Goal: Task Accomplishment & Management: Use online tool/utility

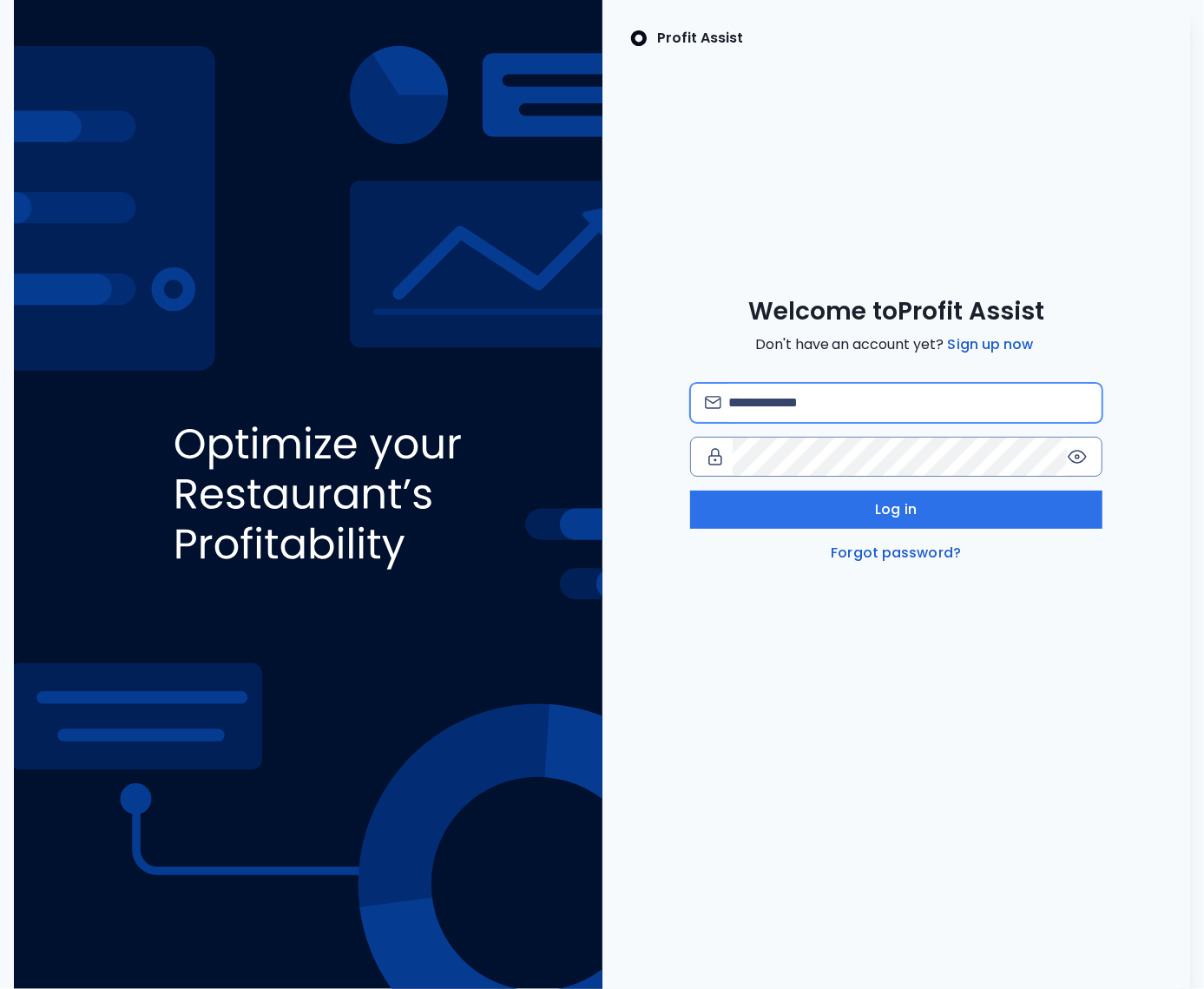
click at [773, 400] on input "email" at bounding box center [907, 402] width 359 height 38
type input "**********"
click at [795, 415] on input "email" at bounding box center [907, 402] width 359 height 38
type input "**********"
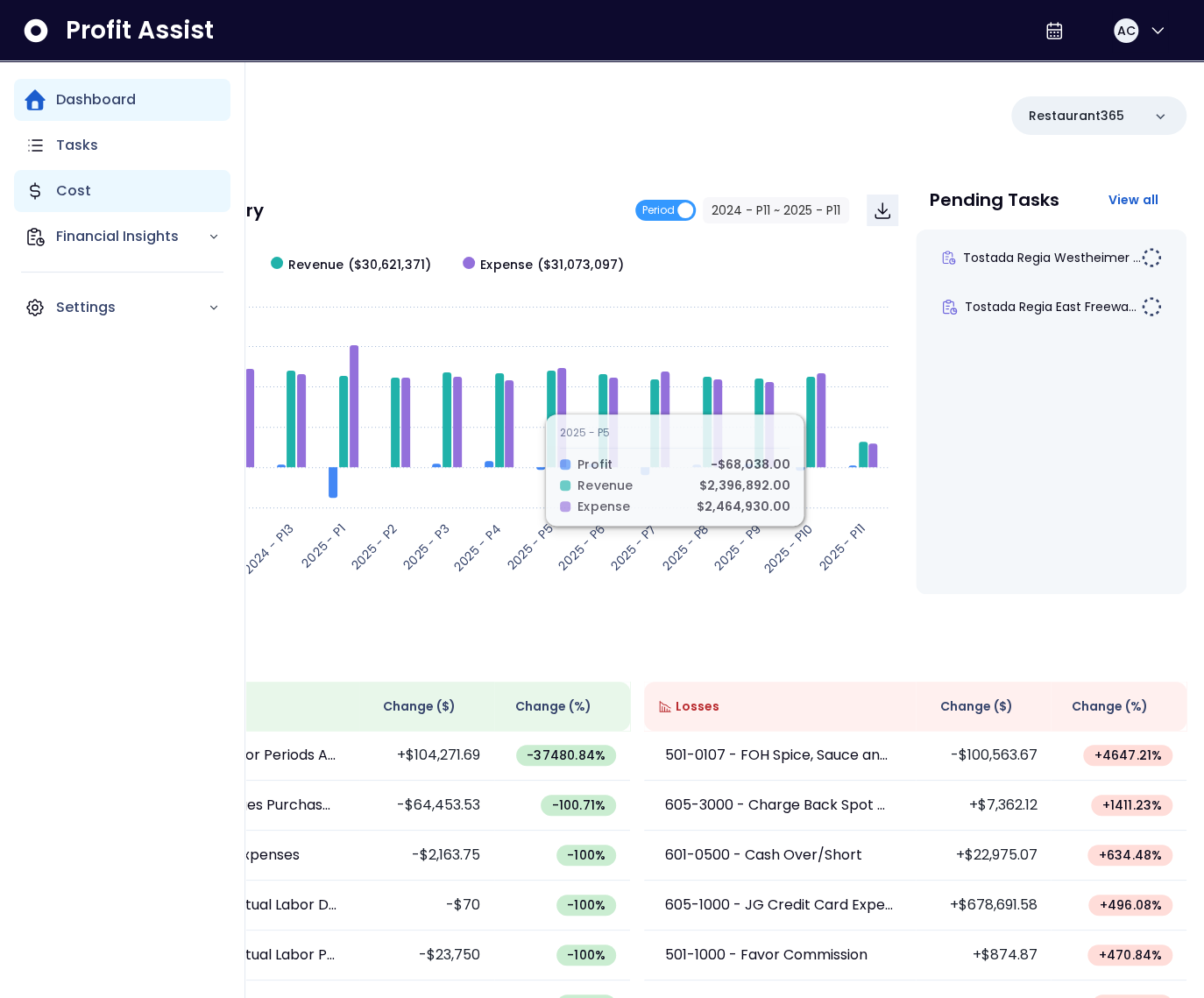
click at [80, 200] on p "Cost" at bounding box center [73, 191] width 35 height 21
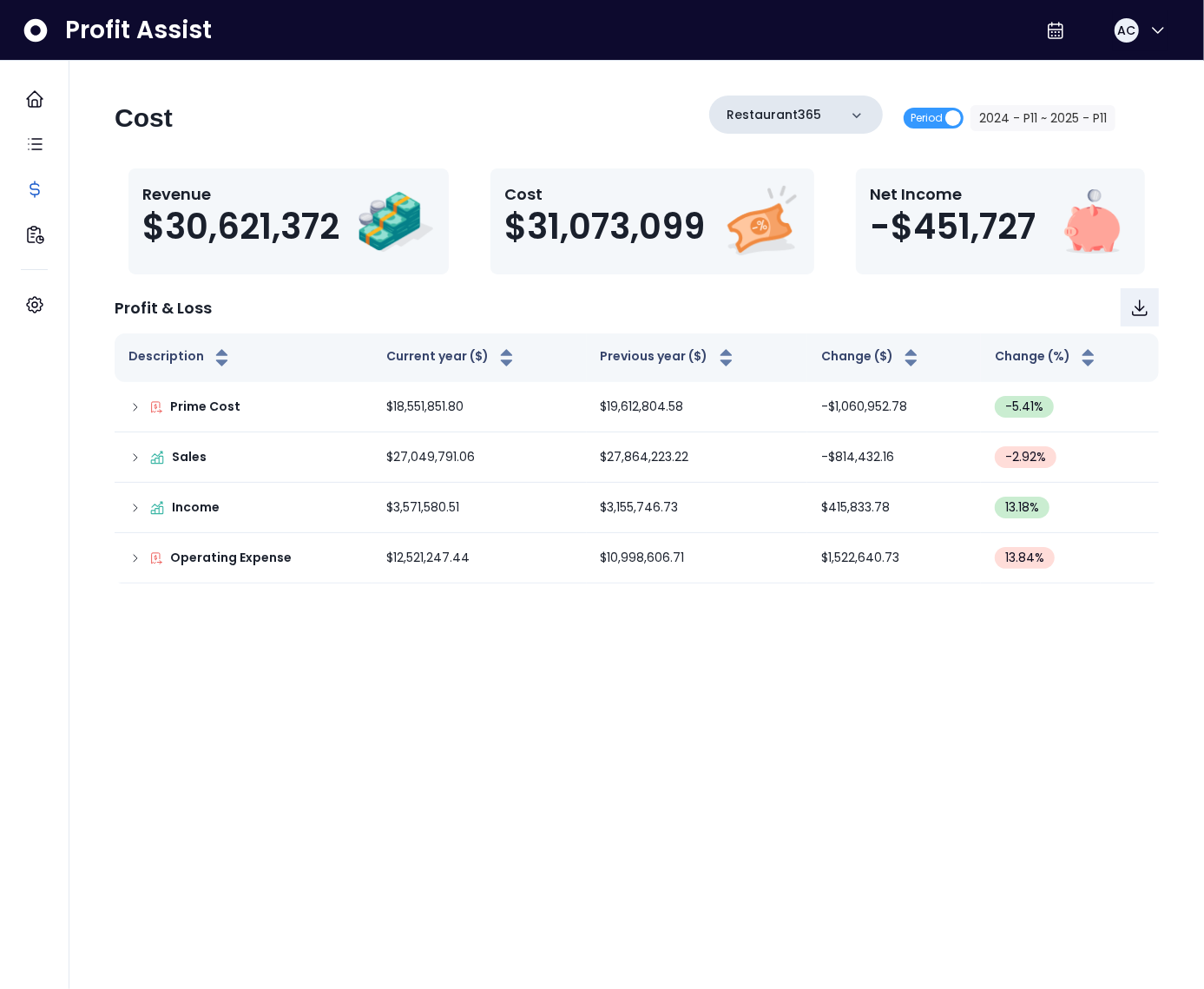
click at [786, 114] on p "Restaurant365" at bounding box center [773, 116] width 94 height 19
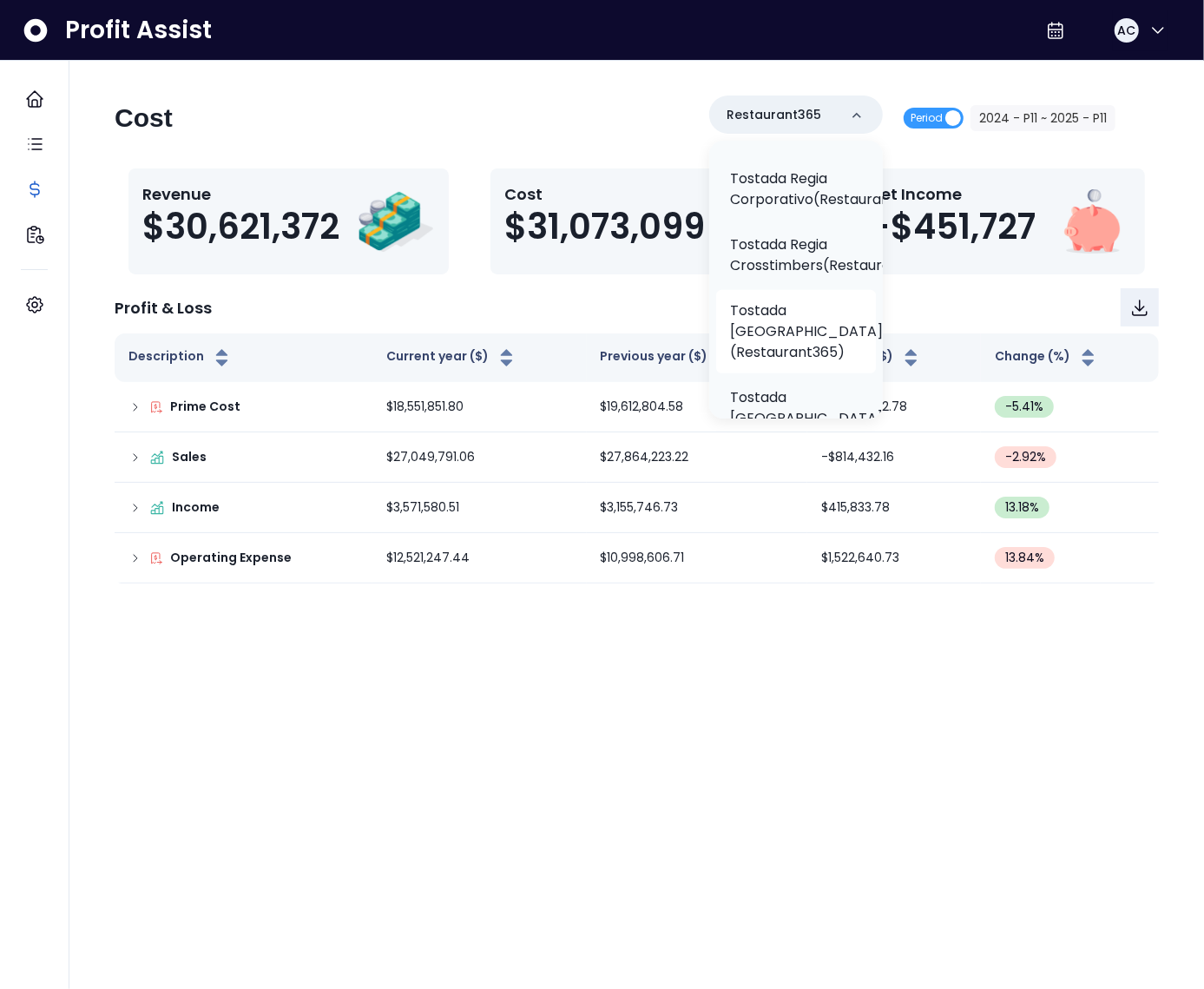
scroll to position [425, 0]
click at [788, 327] on p "Tostada [GEOGRAPHIC_DATA](Restaurant365)" at bounding box center [807, 329] width 153 height 63
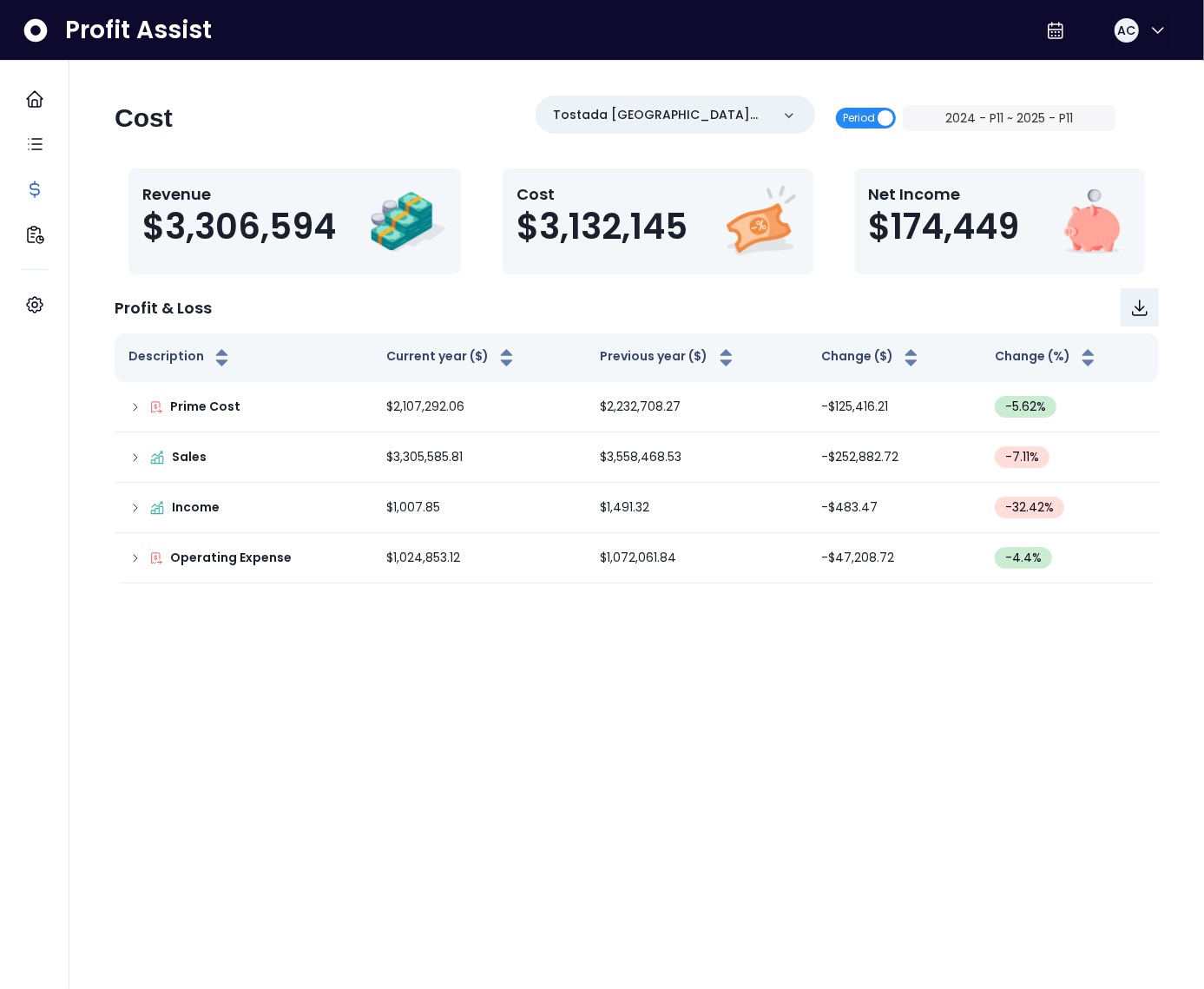
click at [869, 116] on span "Period" at bounding box center [859, 118] width 32 height 21
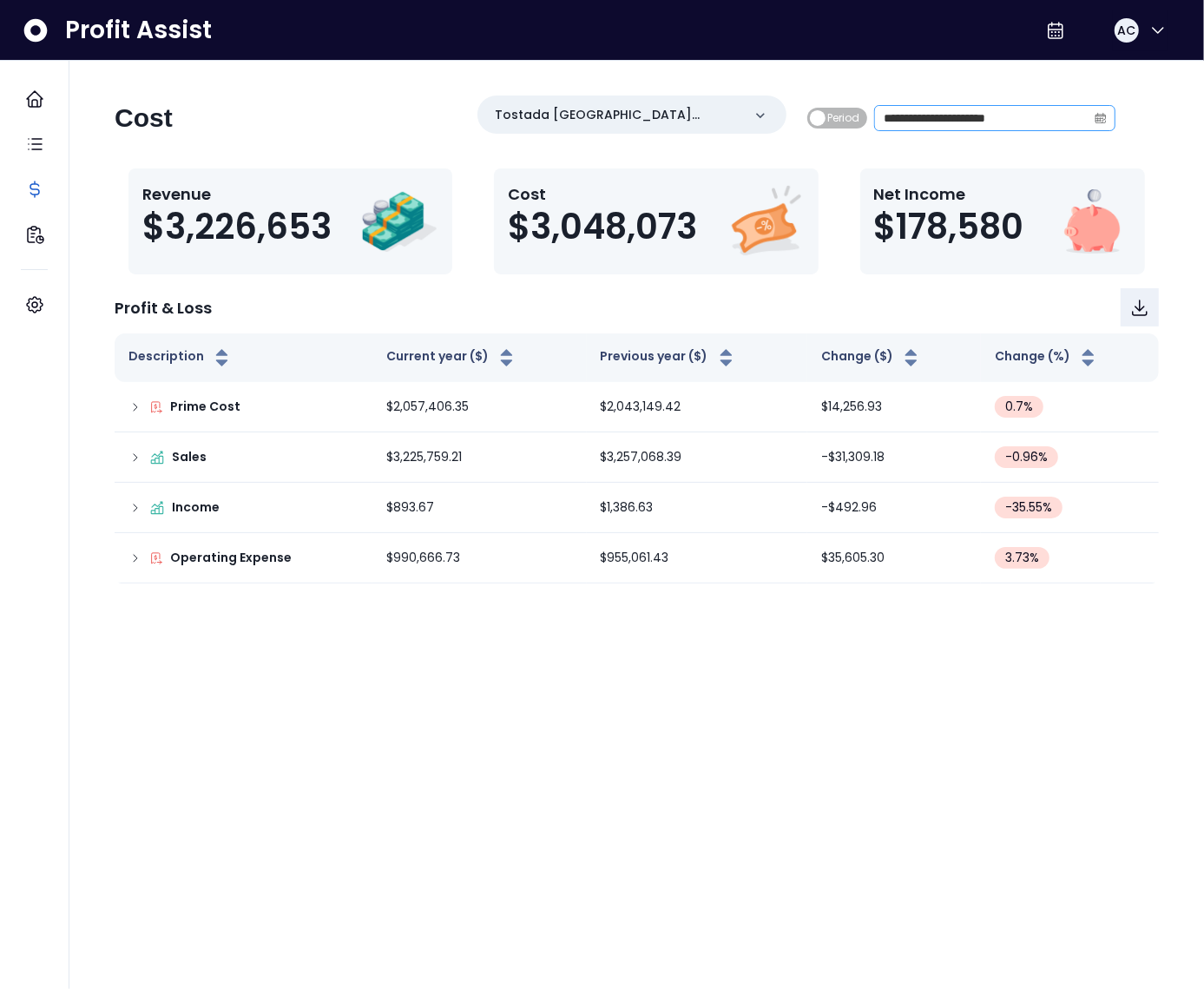
click at [1097, 115] on icon "calendar" at bounding box center [1100, 119] width 10 height 9
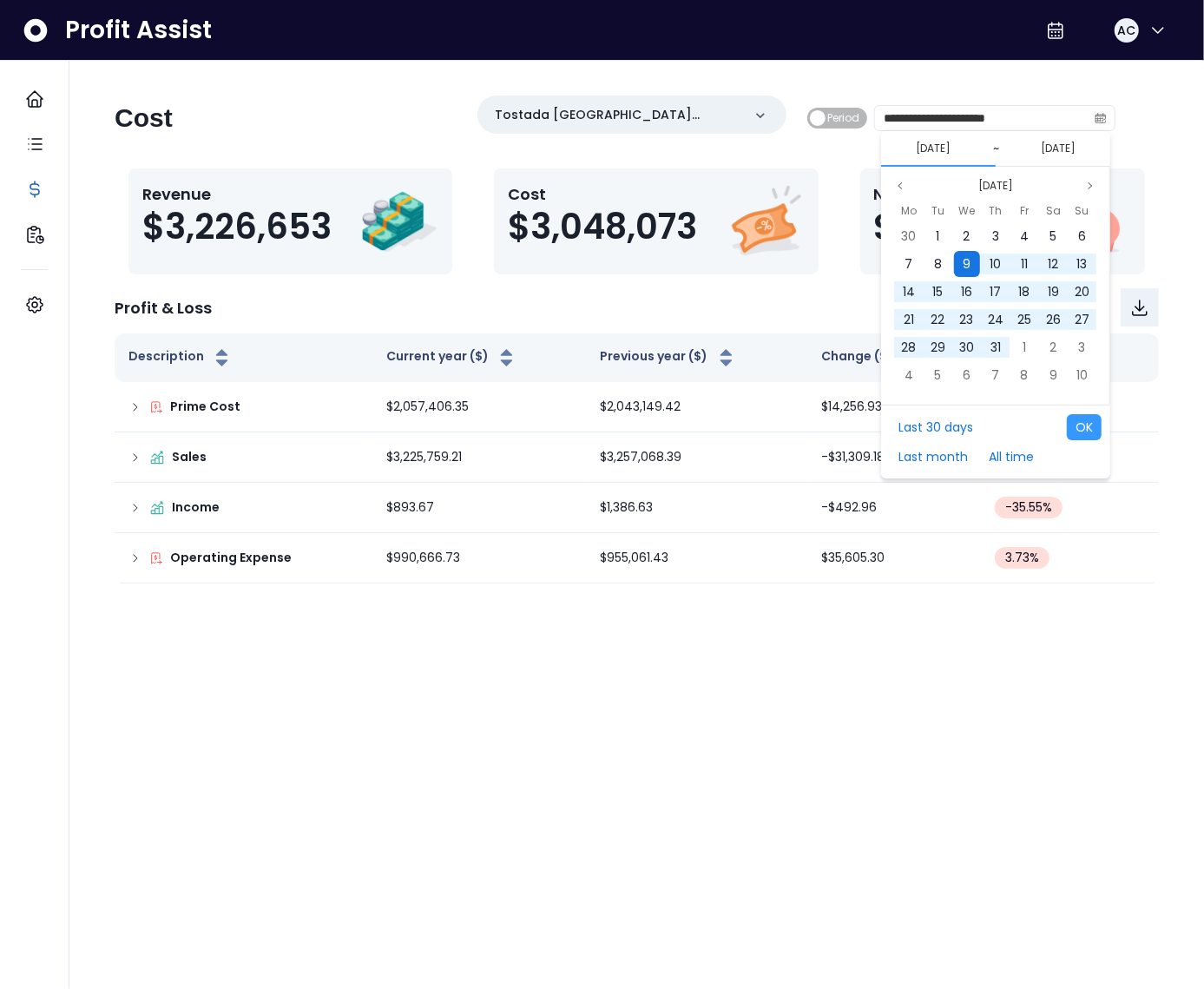
click at [968, 259] on span "9" at bounding box center [966, 264] width 7 height 18
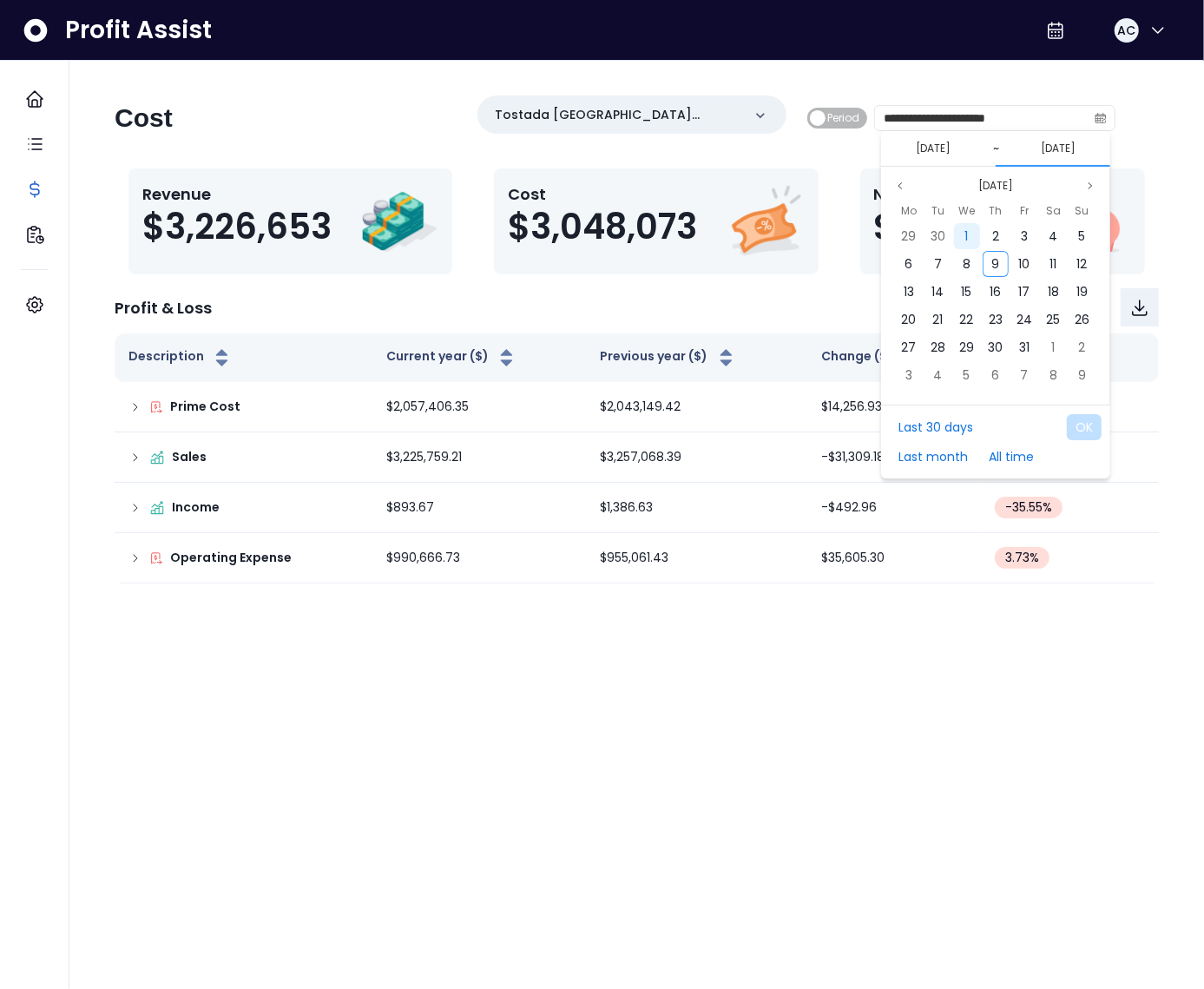
click at [971, 236] on div "1" at bounding box center [967, 236] width 26 height 26
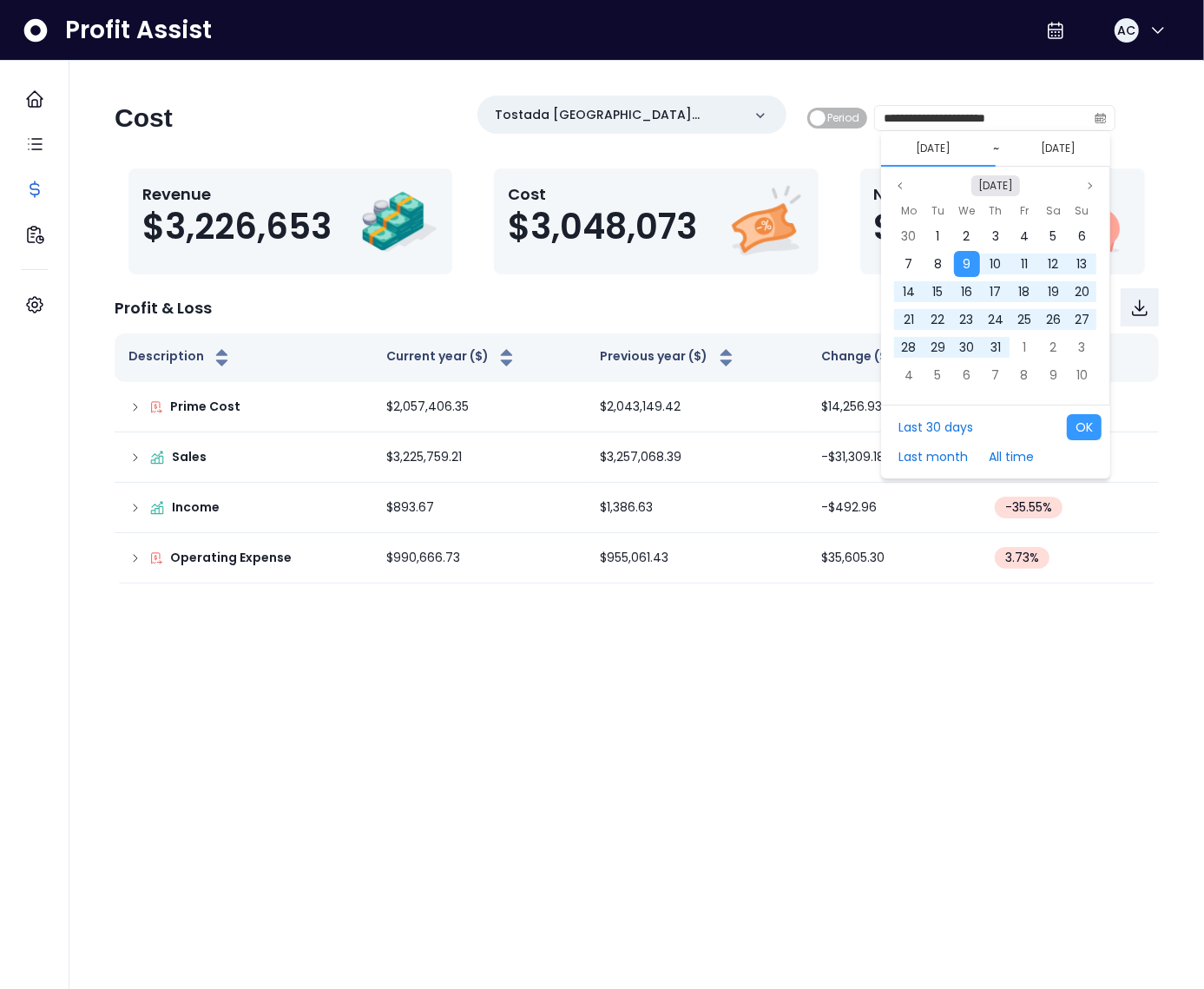
click at [1008, 181] on button "Oct 2024" at bounding box center [996, 186] width 48 height 21
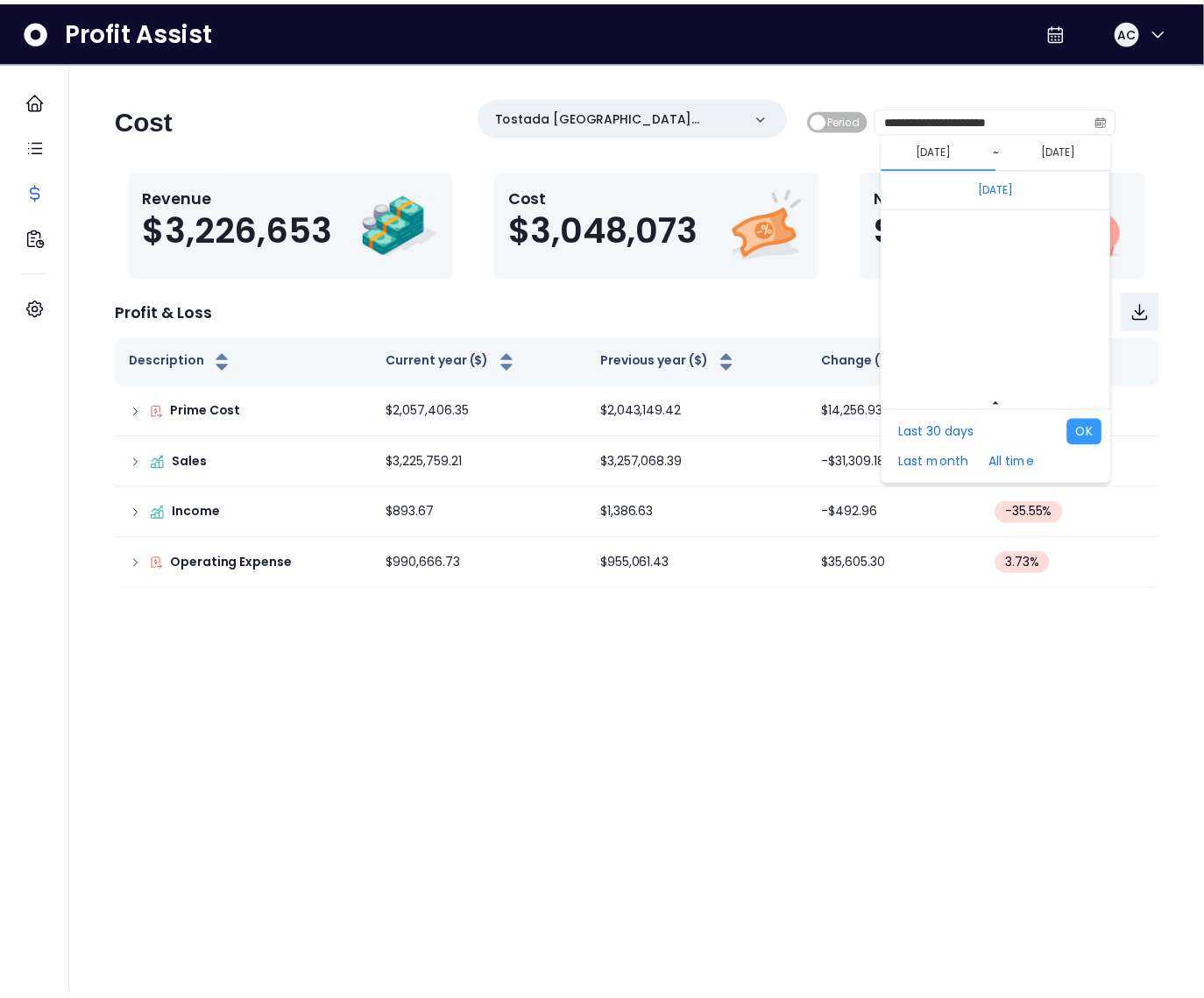
scroll to position [11738, 0]
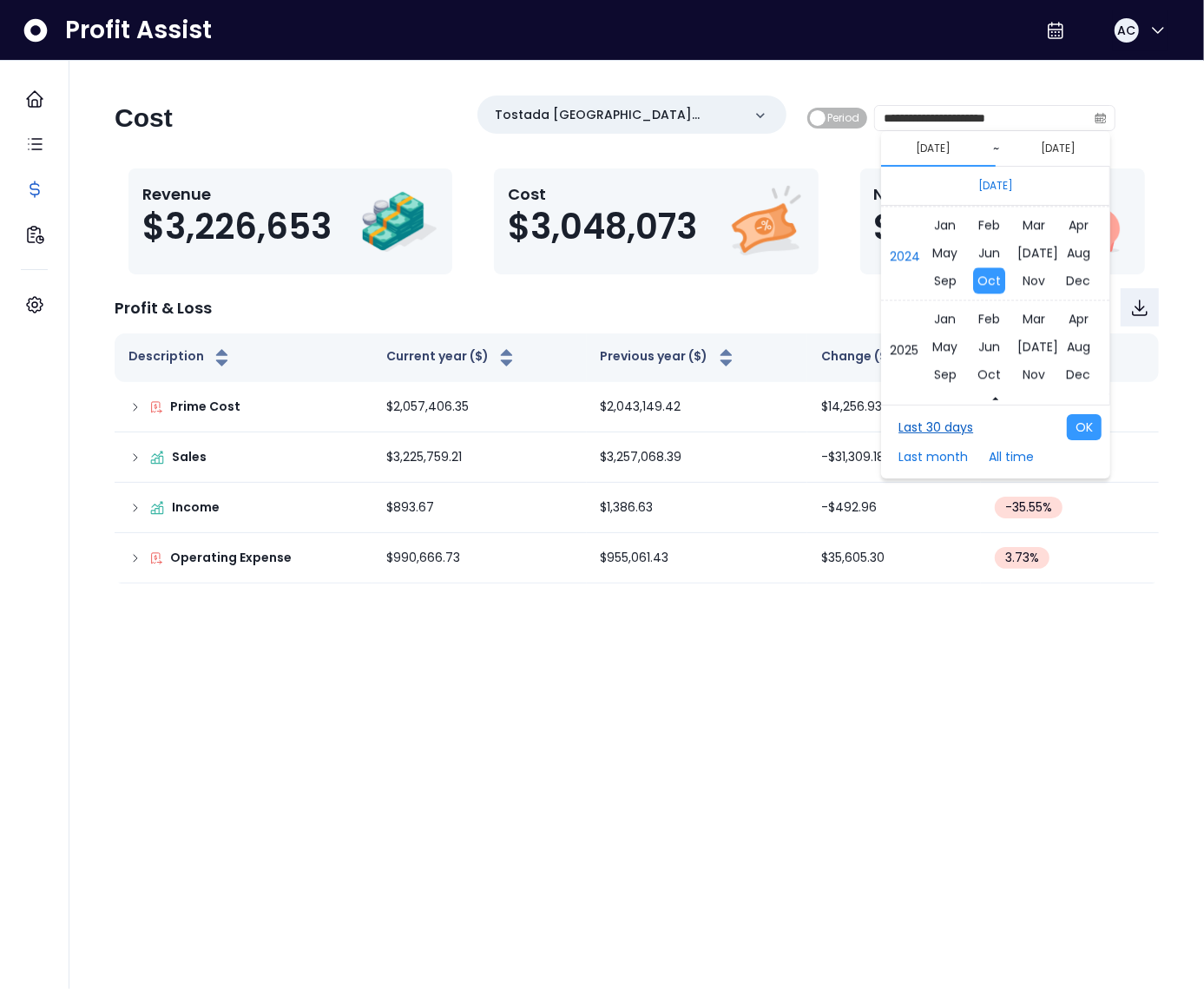
click at [964, 430] on button "Last 30 days" at bounding box center [935, 427] width 92 height 26
click at [1087, 428] on button "OK" at bounding box center [1084, 427] width 35 height 26
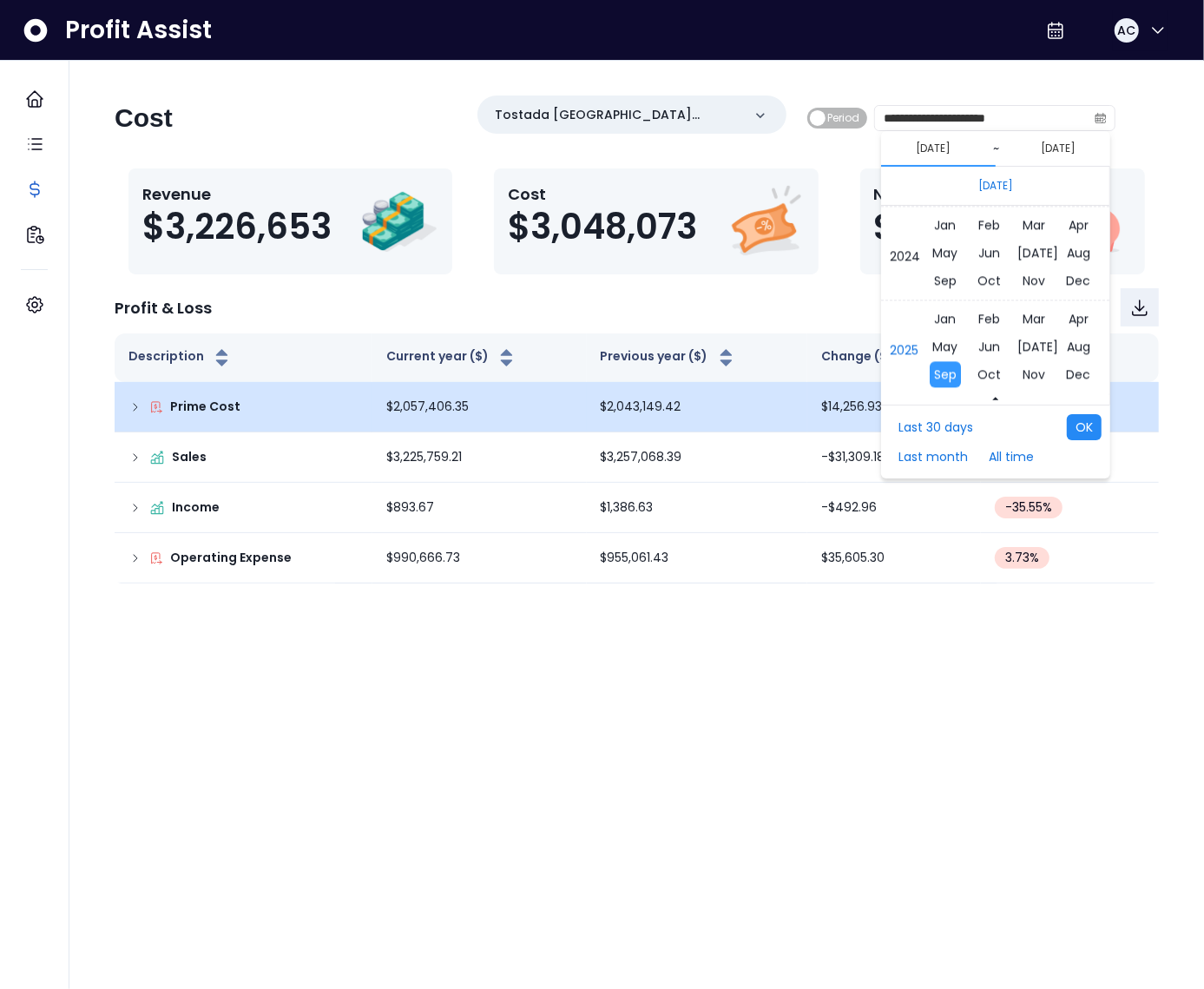
type input "**********"
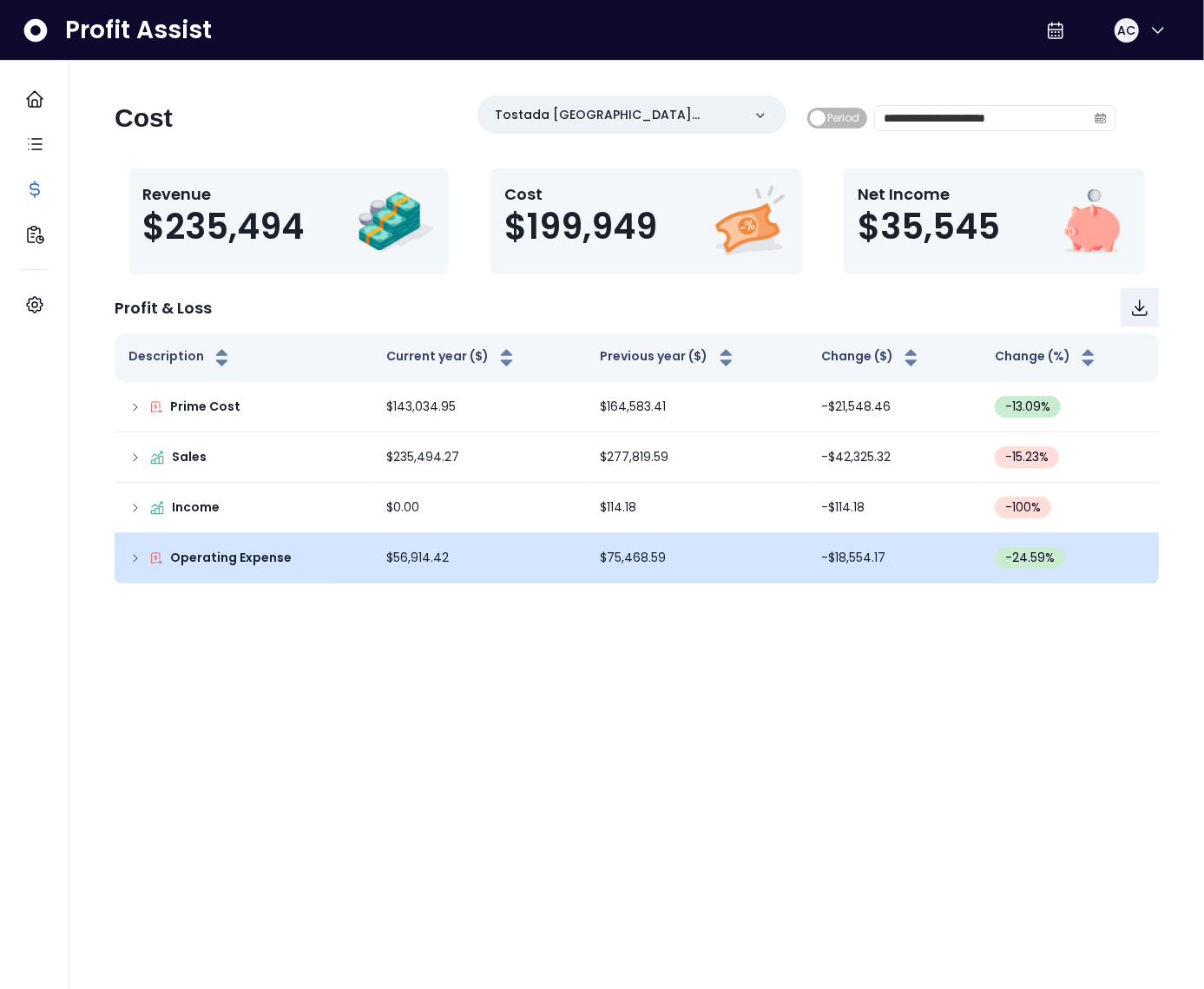
click at [144, 557] on div "Operating Expense" at bounding box center [243, 558] width 230 height 19
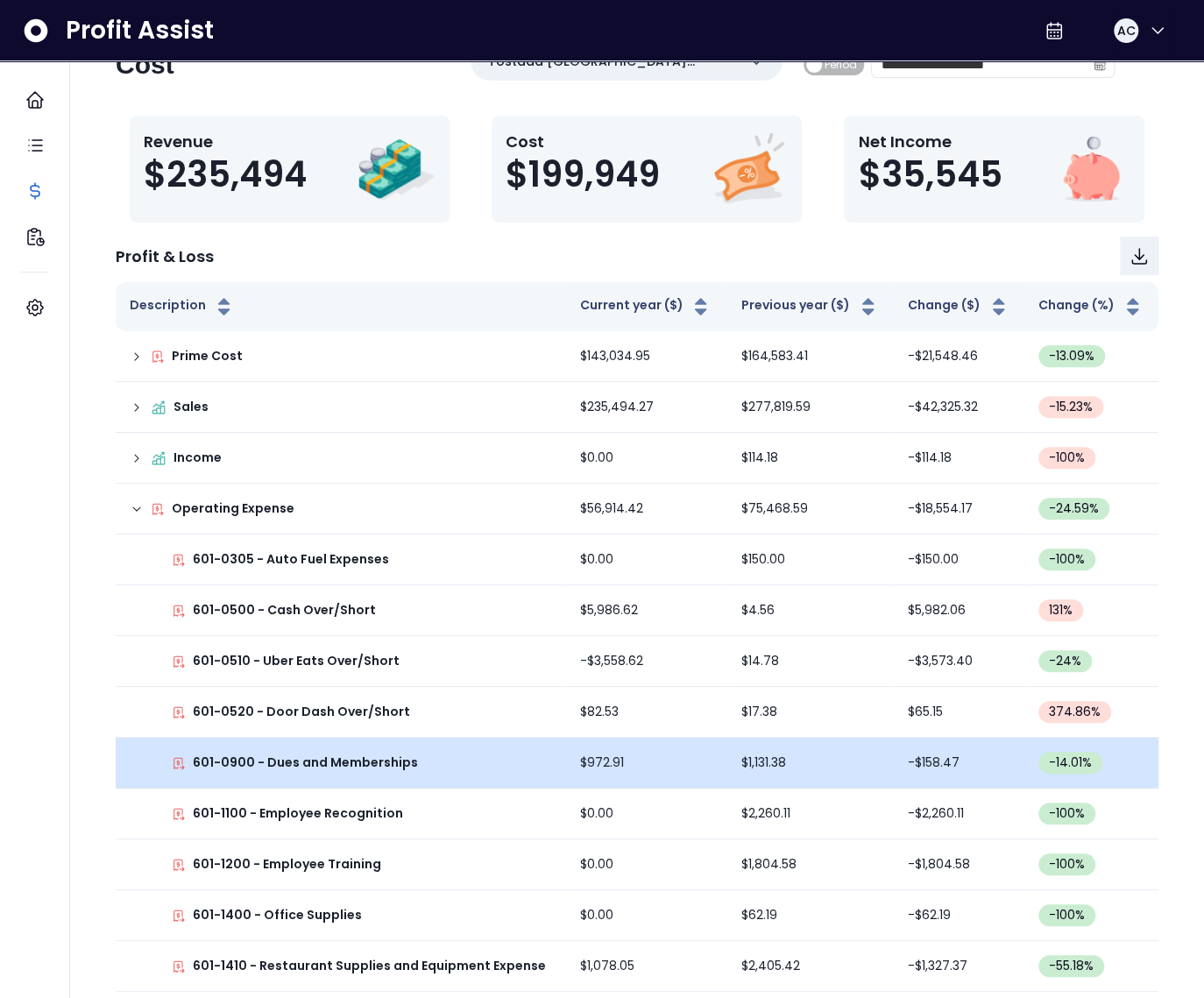
scroll to position [56, 0]
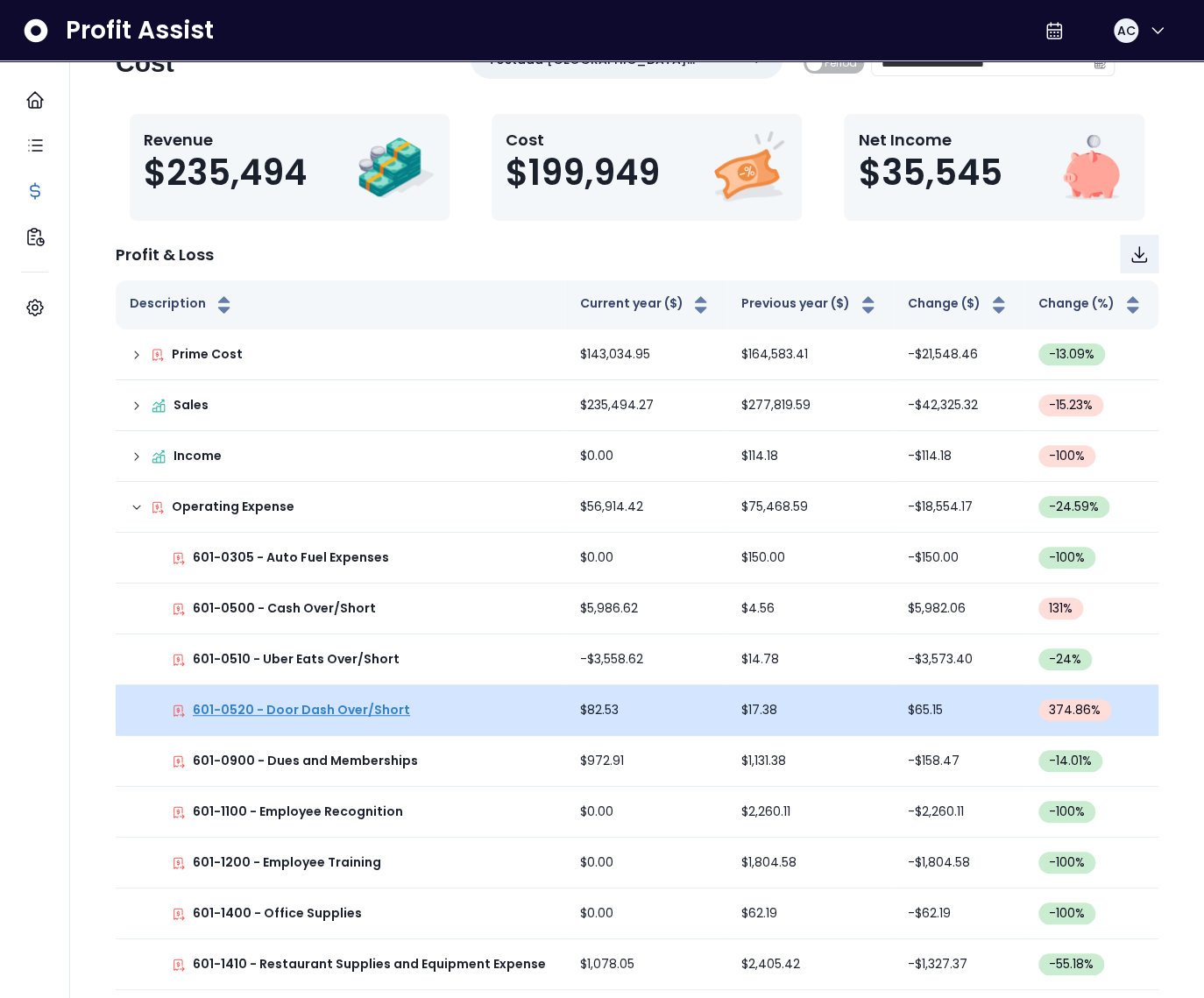
click at [305, 714] on p "601-0520 - Door Dash Over/Short" at bounding box center [301, 711] width 217 height 19
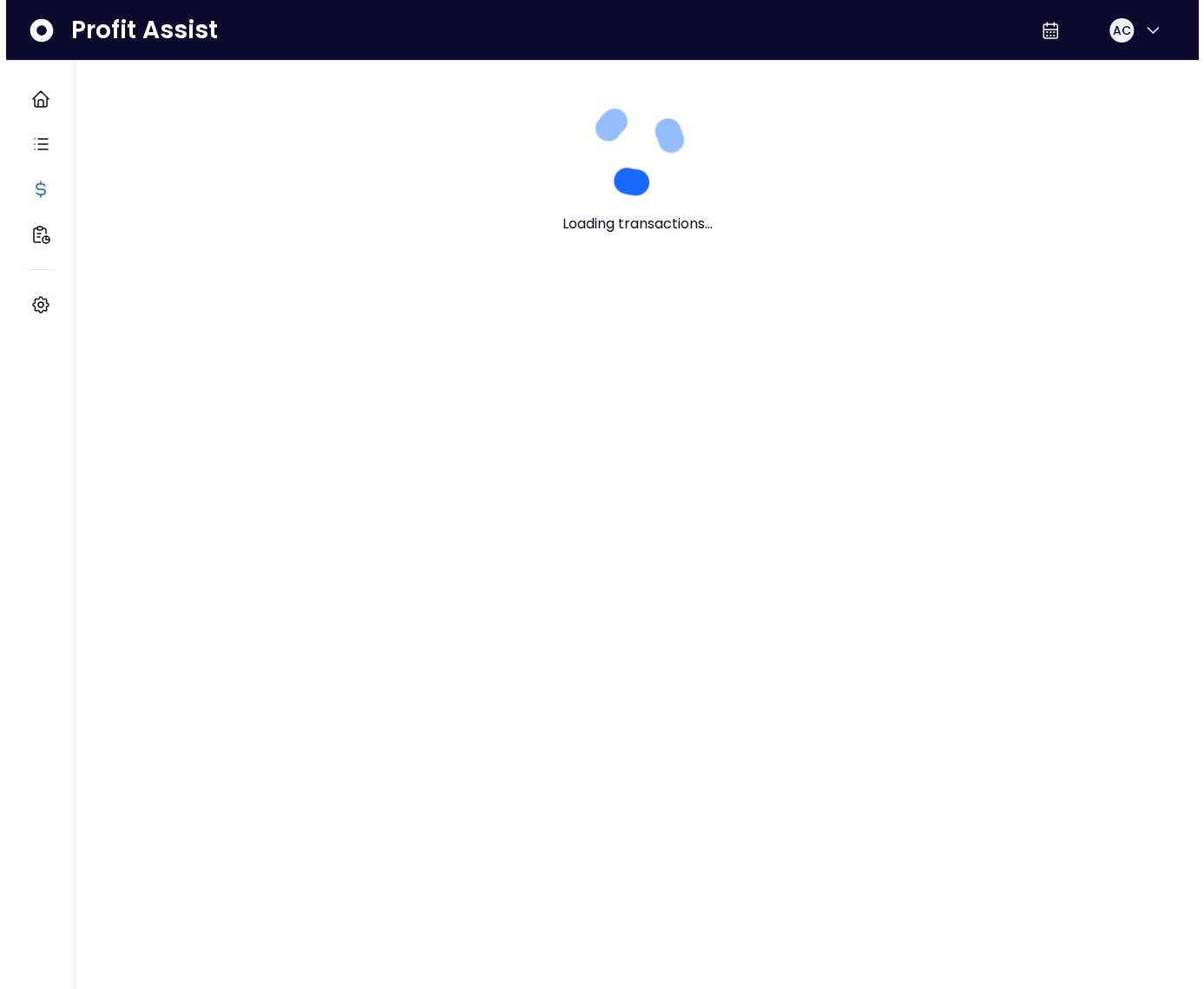
scroll to position [0, 0]
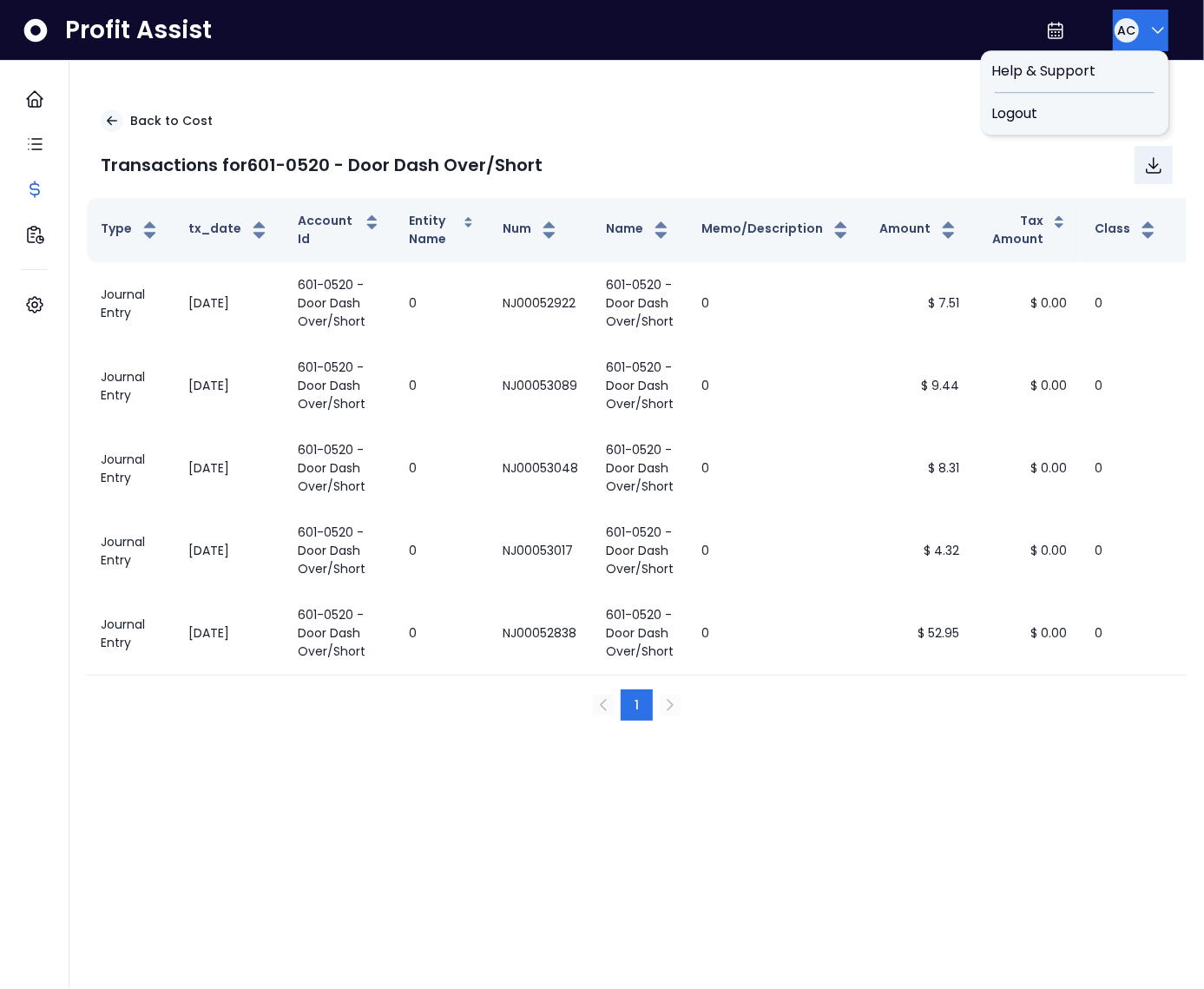
click at [1156, 32] on icon "button" at bounding box center [1158, 30] width 21 height 21
click at [1074, 107] on span "Logout" at bounding box center [1074, 114] width 167 height 21
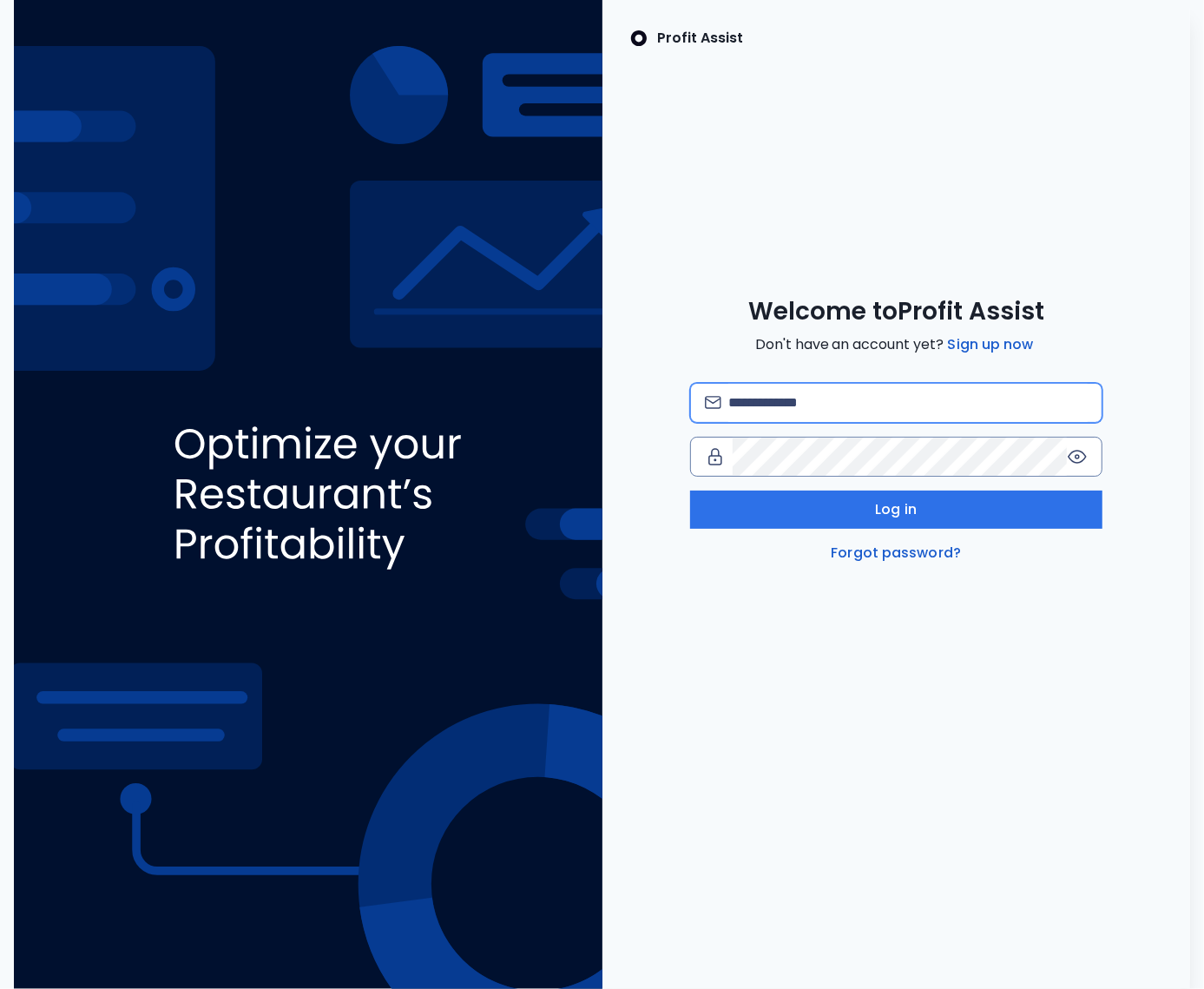
drag, startPoint x: 779, startPoint y: 412, endPoint x: 776, endPoint y: 404, distance: 8.5
click at [779, 412] on input "email" at bounding box center [907, 402] width 359 height 38
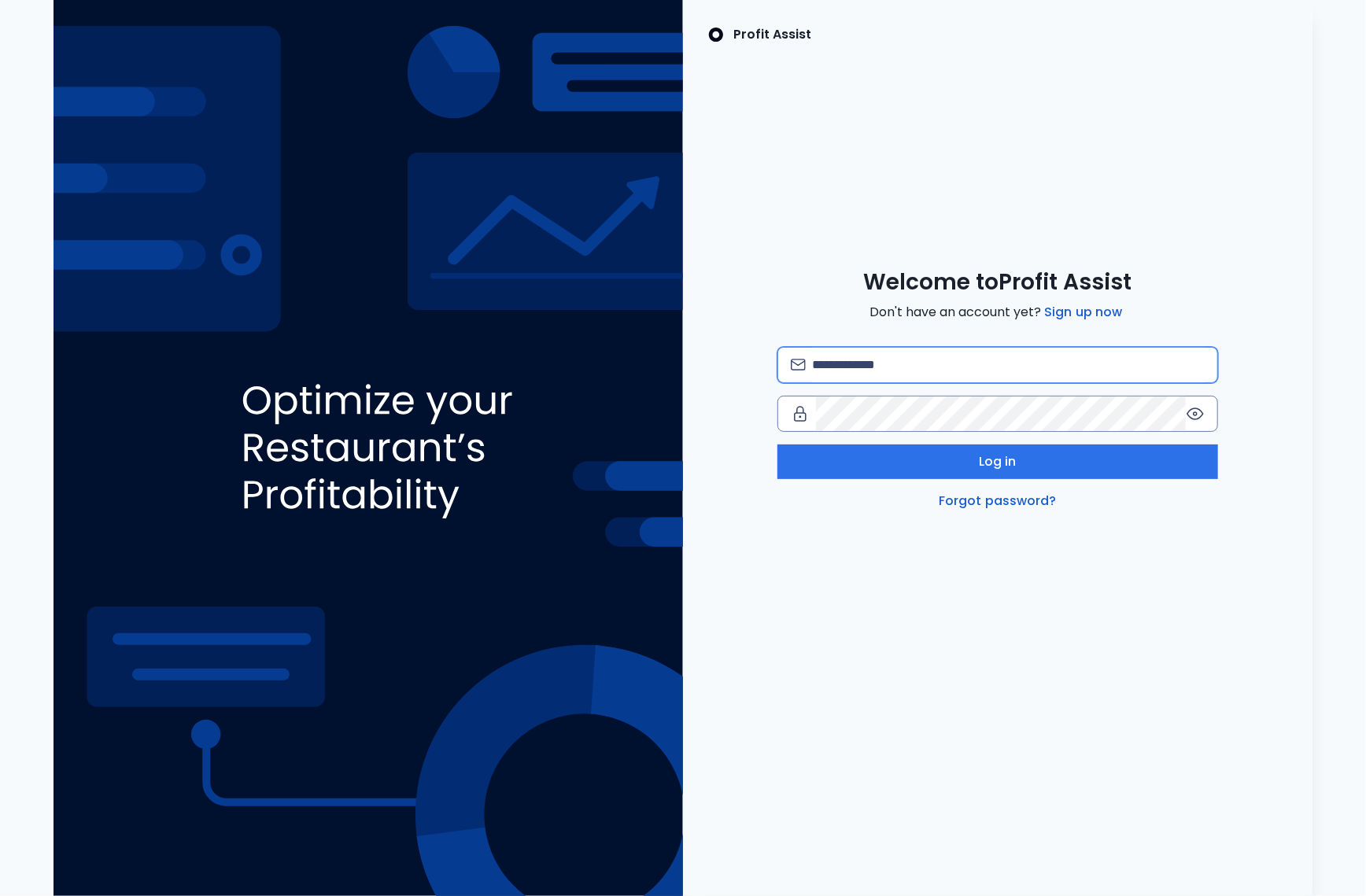
click at [844, 354] on input "email" at bounding box center [1008, 364] width 393 height 35
type input "**********"
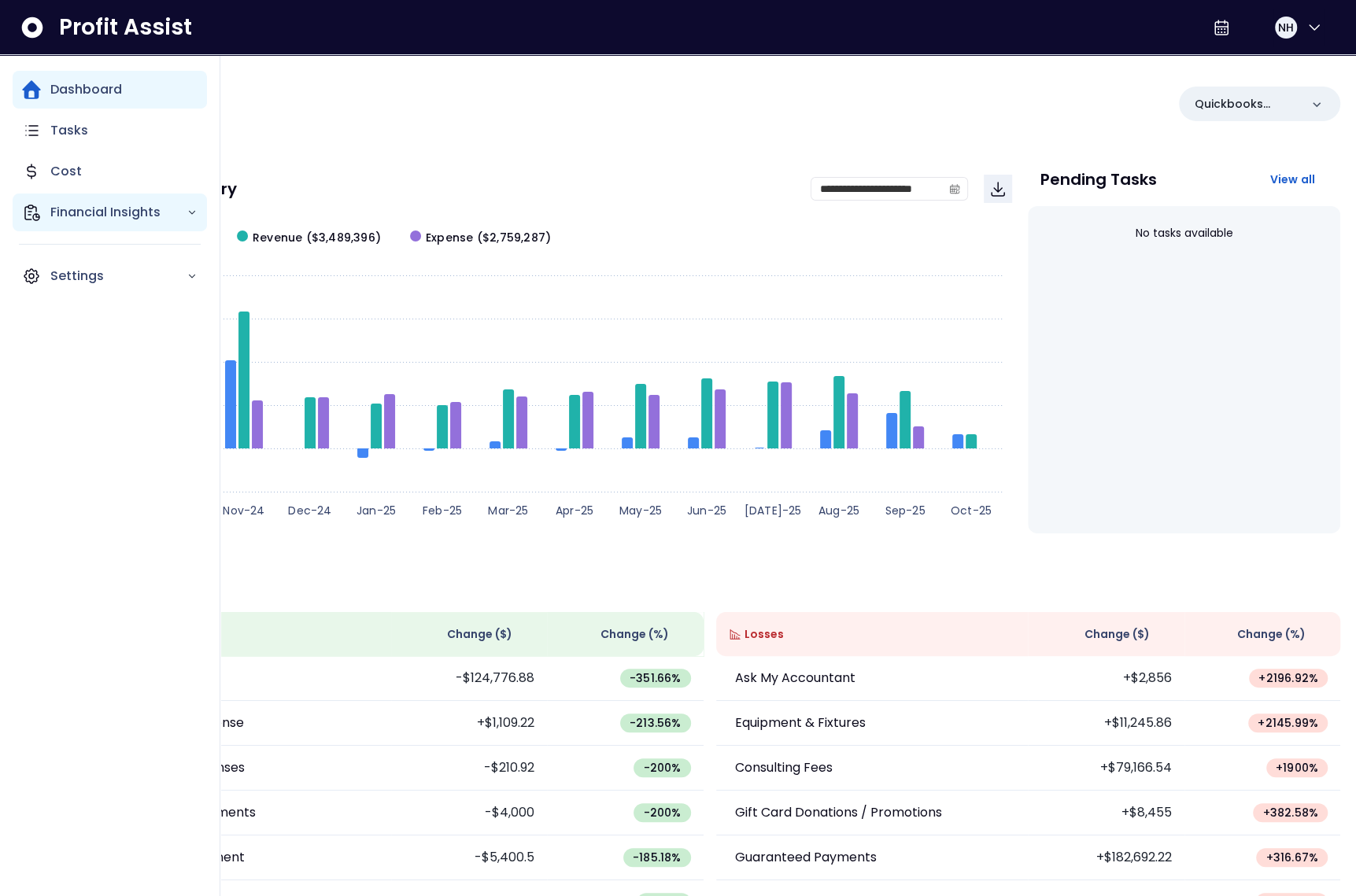
click at [22, 210] on icon "Main navigation" at bounding box center [31, 212] width 19 height 19
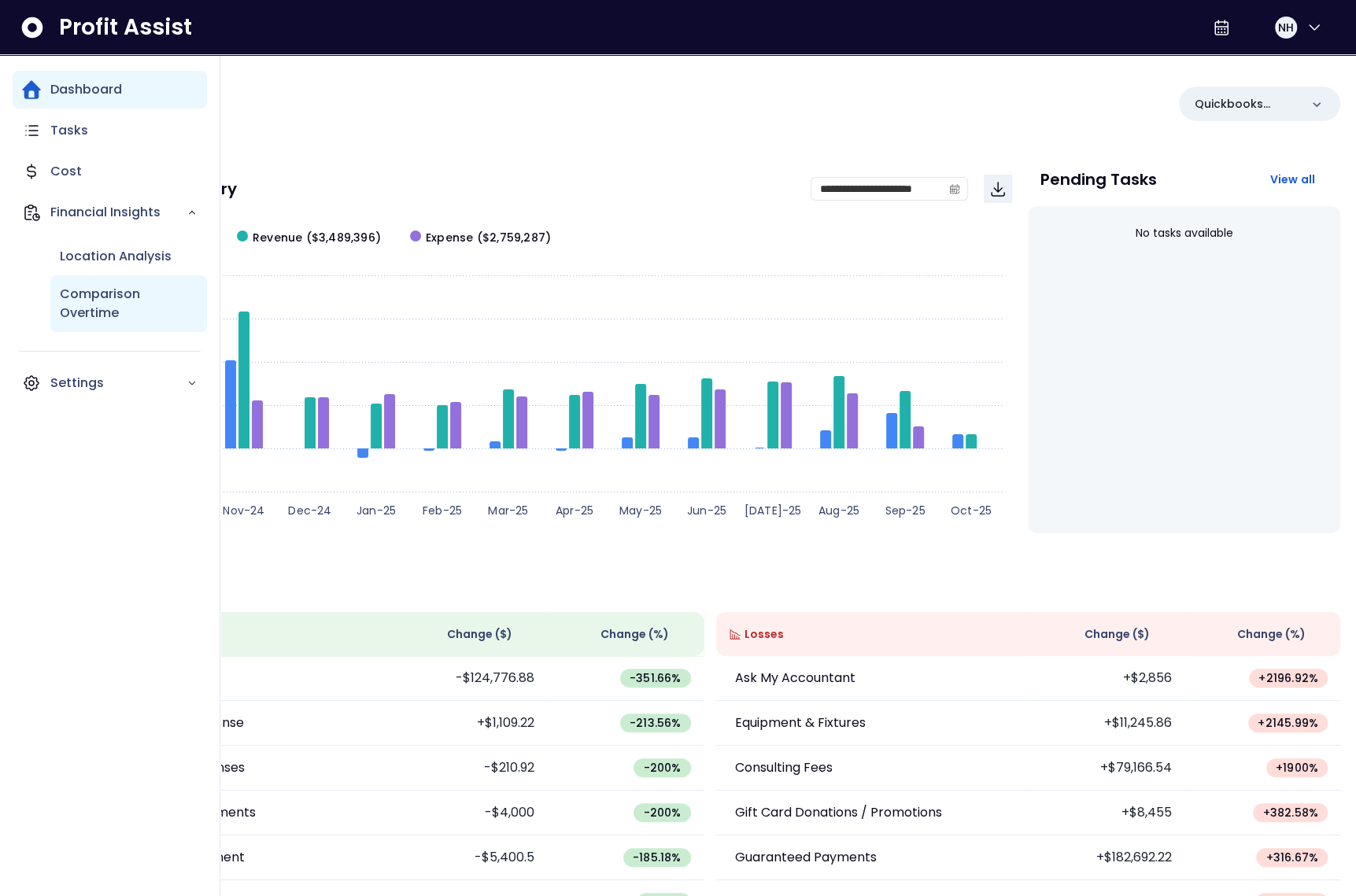
click at [90, 281] on div "Comparison Overtime" at bounding box center [128, 303] width 156 height 57
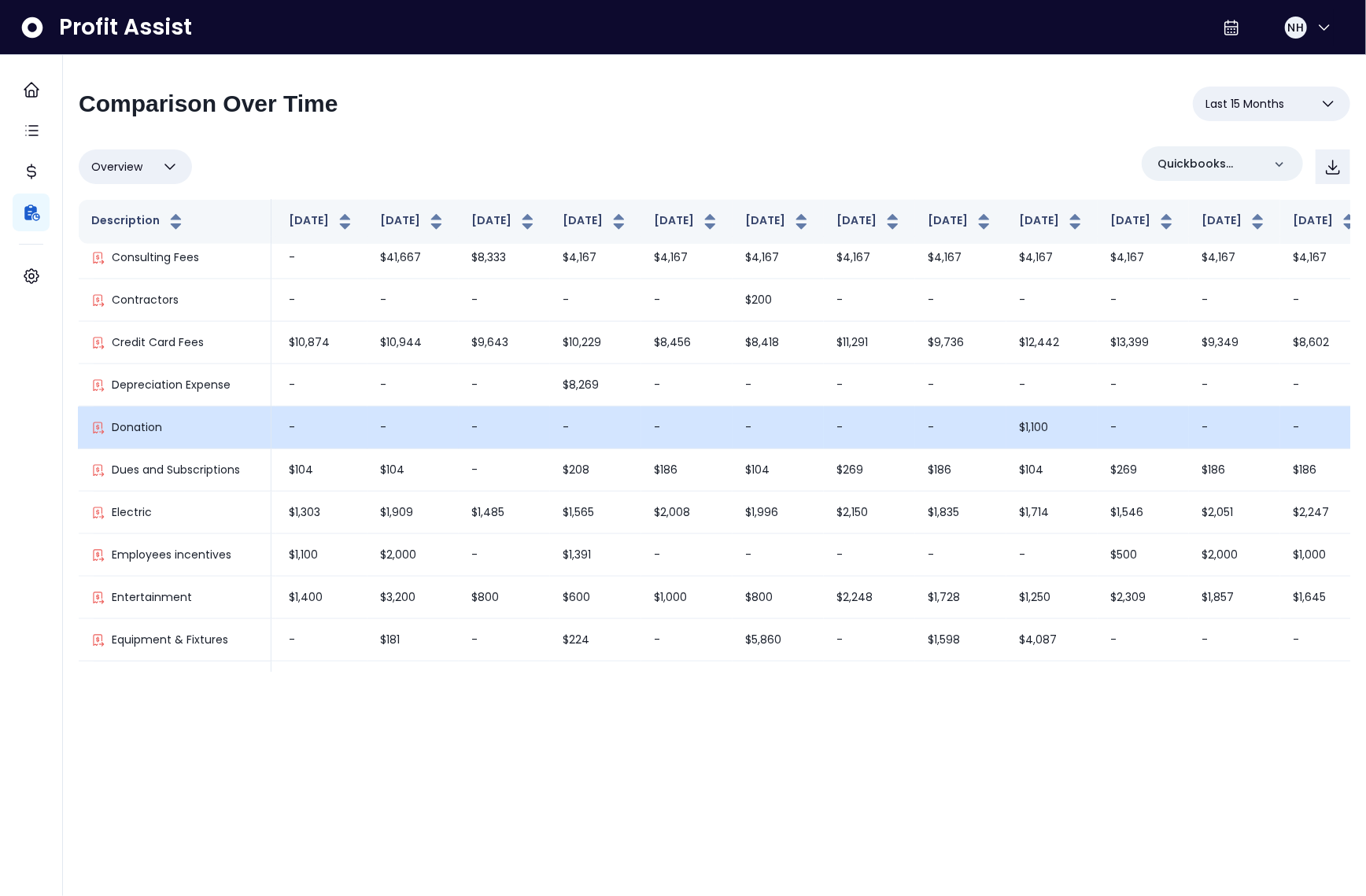
scroll to position [917, 178]
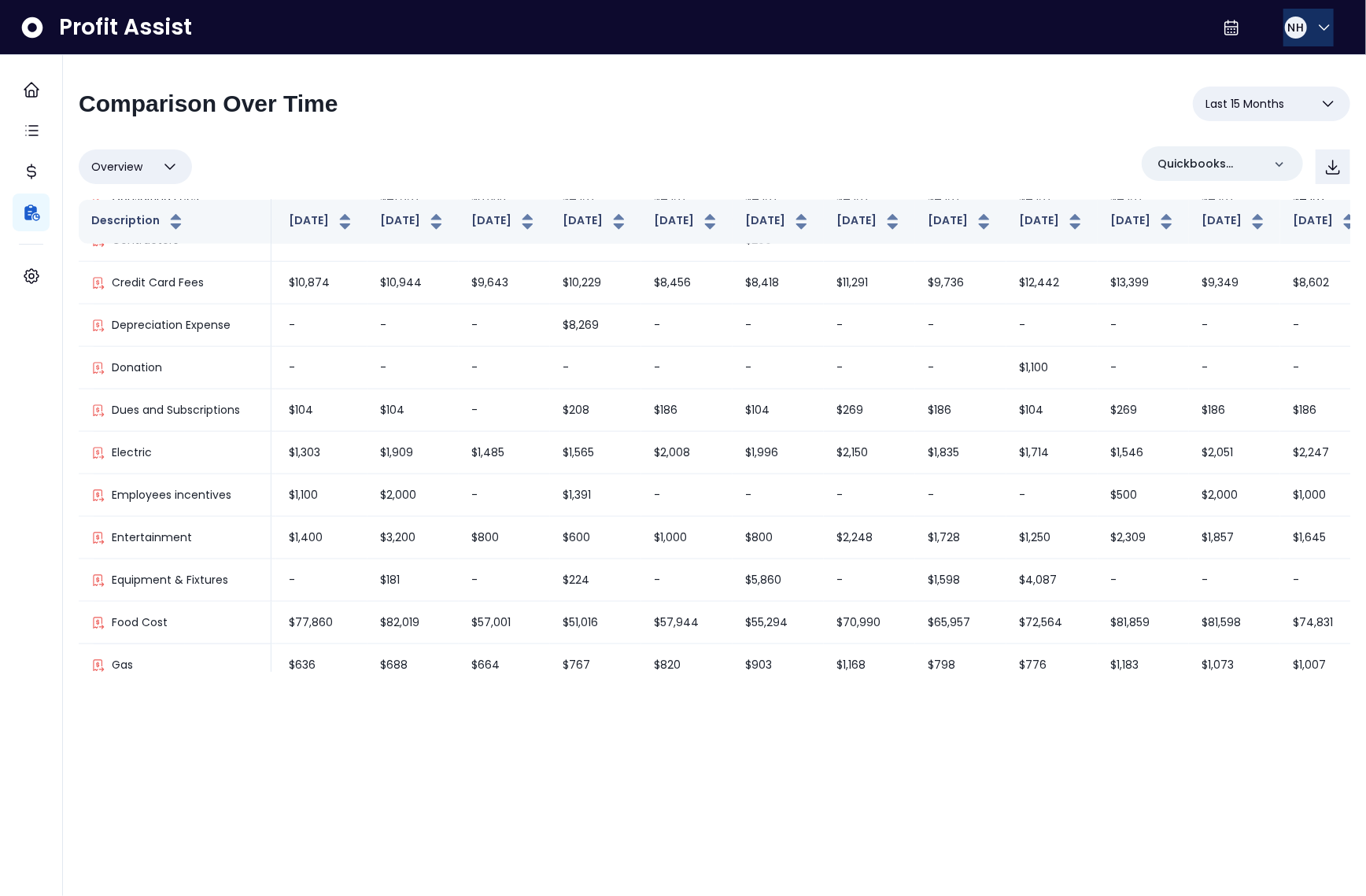
click at [1296, 33] on span "NH" at bounding box center [1296, 27] width 16 height 16
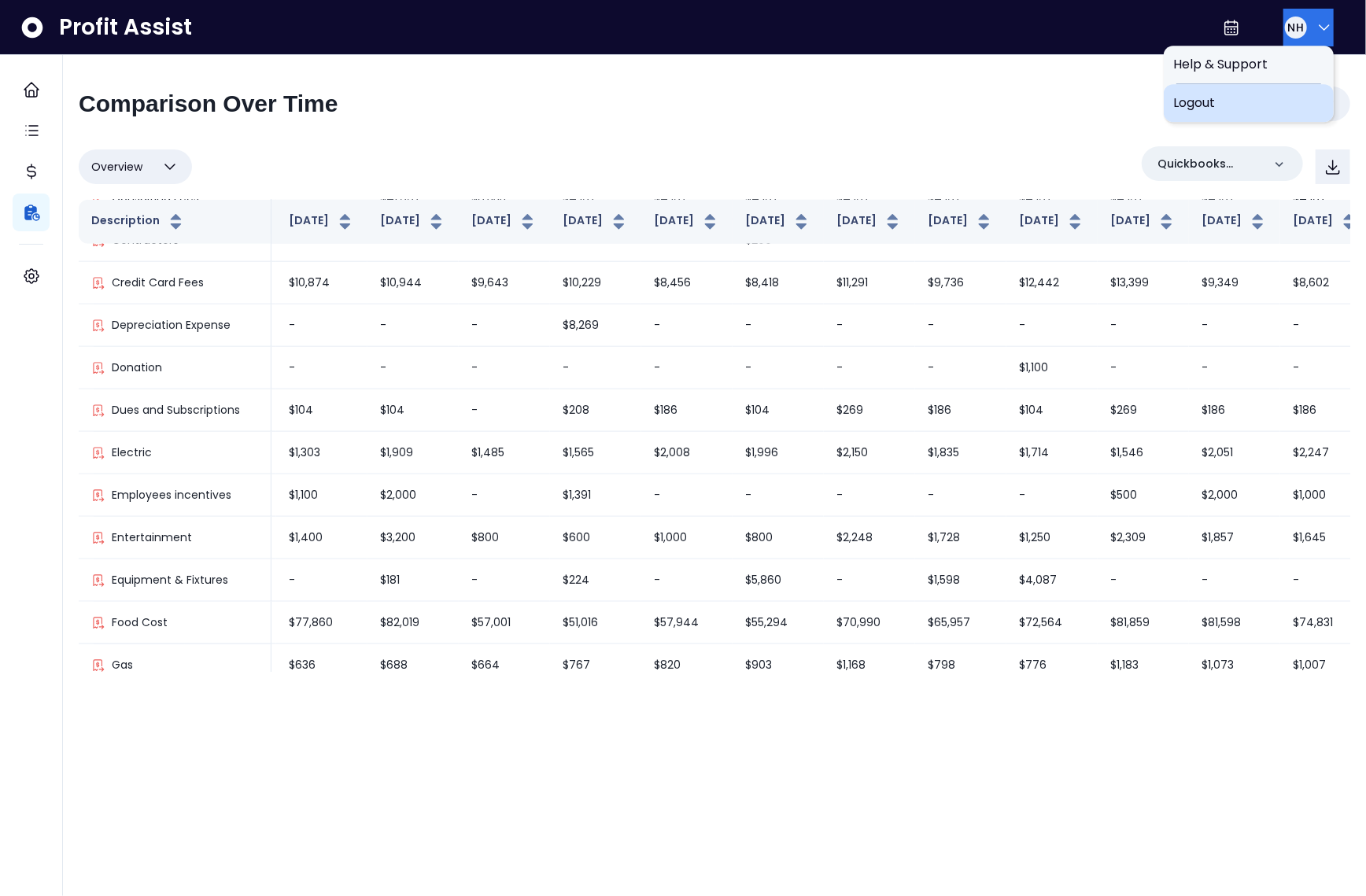
click at [1261, 121] on div "Logout" at bounding box center [1249, 103] width 170 height 38
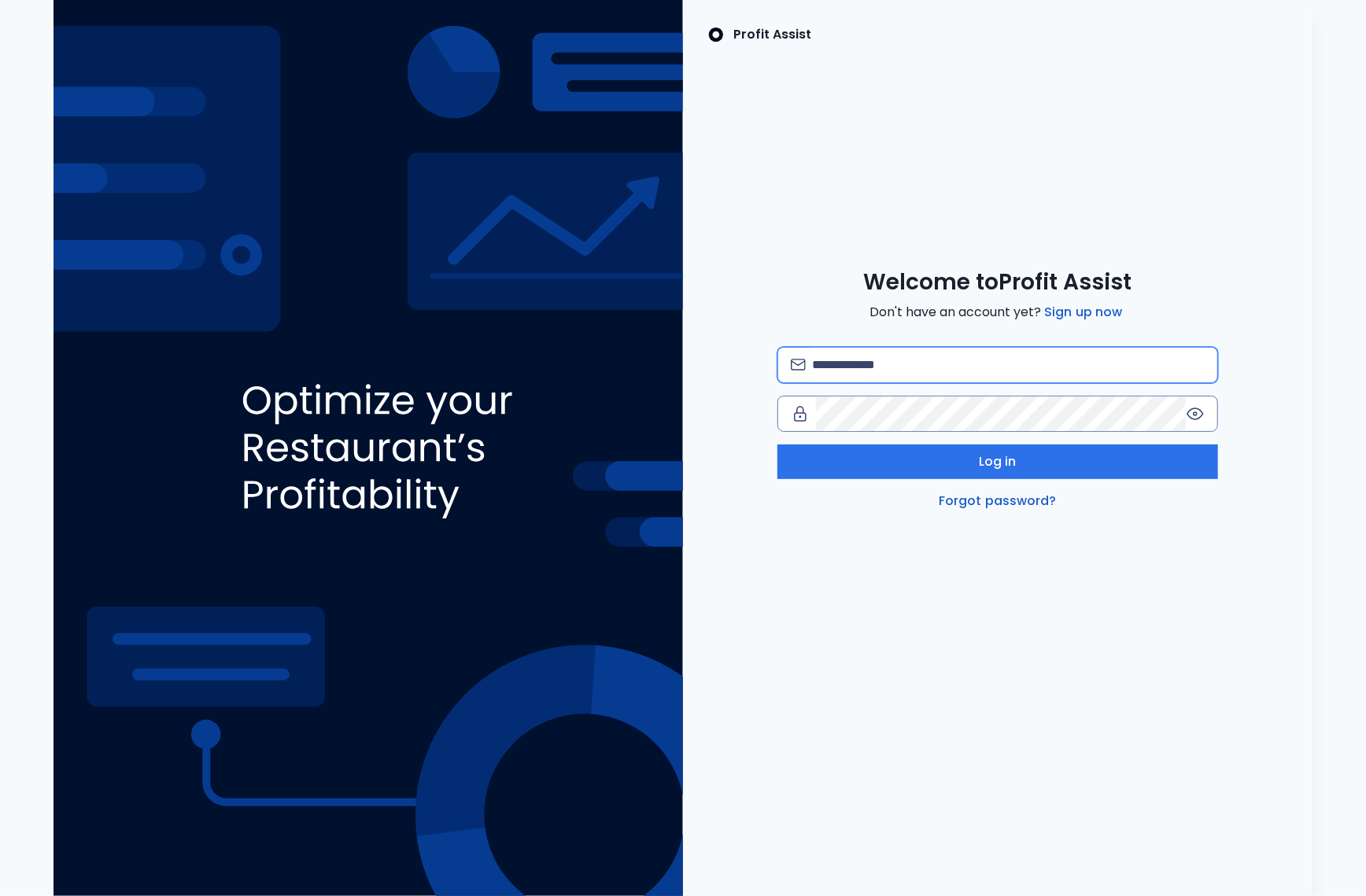
click at [1056, 363] on input "email" at bounding box center [1008, 364] width 393 height 35
type input "**********"
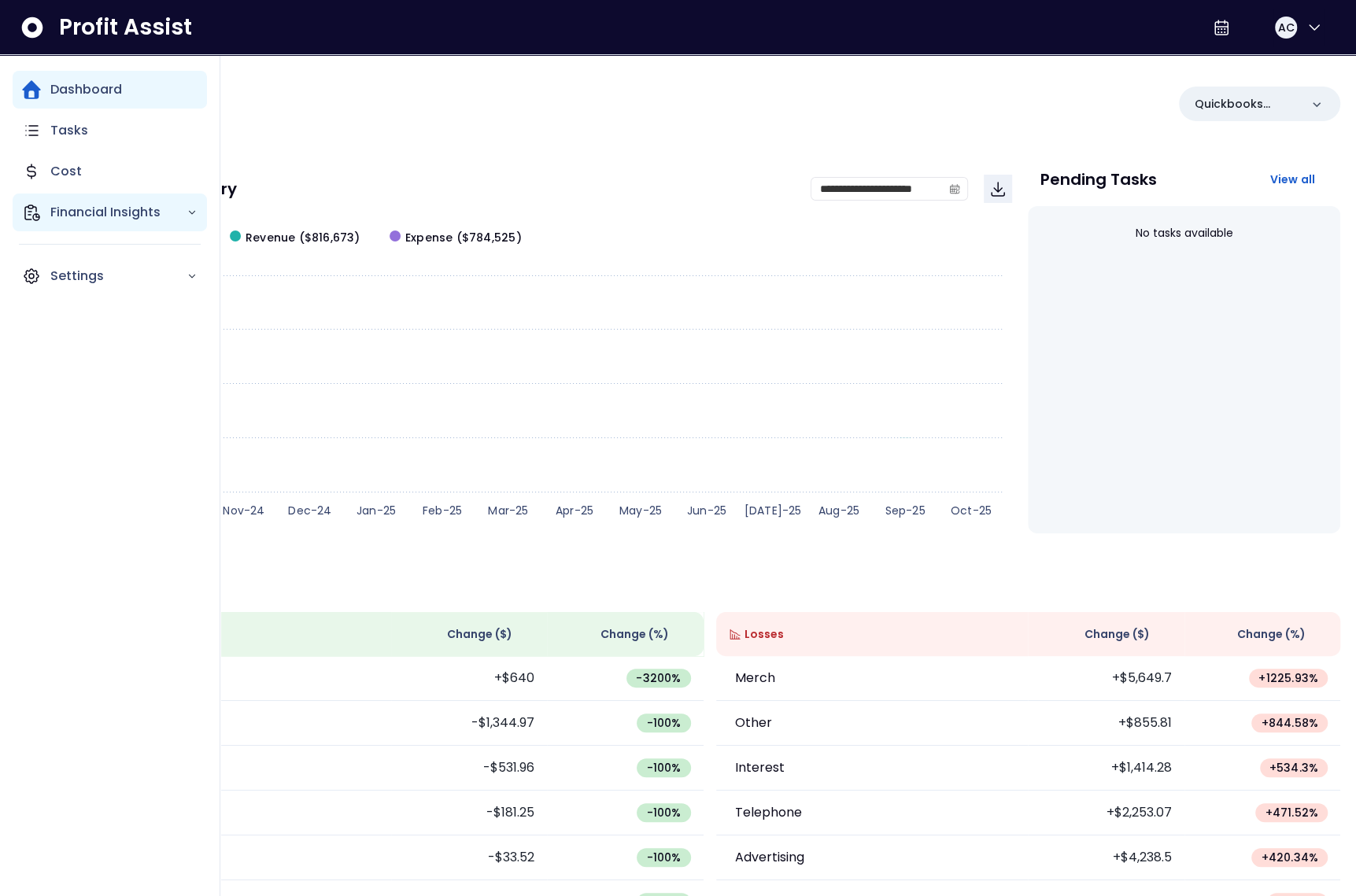
click at [97, 215] on p "Financial Insights" at bounding box center [118, 212] width 136 height 19
